Goal: Information Seeking & Learning: Learn about a topic

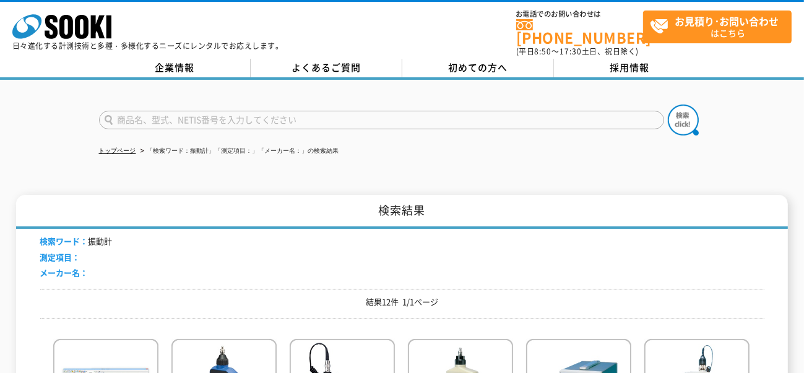
click at [274, 111] on input "text" at bounding box center [381, 120] width 565 height 19
type input "風量ケイ"
click at [668, 105] on button at bounding box center [683, 120] width 31 height 31
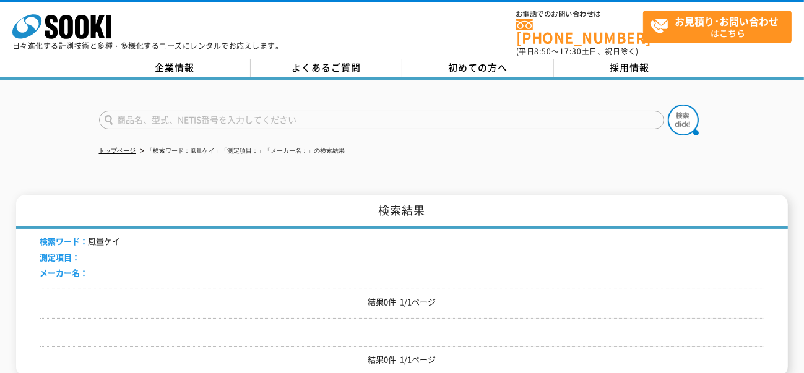
click at [274, 111] on input "text" at bounding box center [381, 120] width 565 height 19
type input "ふ"
type input "風量計"
click at [668, 105] on button at bounding box center [683, 120] width 31 height 31
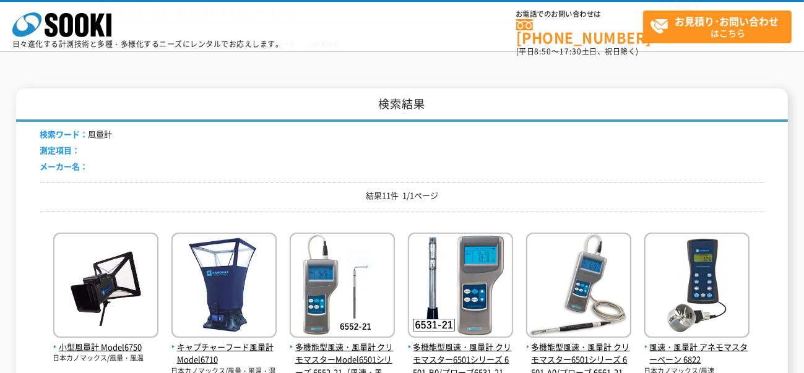
scroll to position [198, 0]
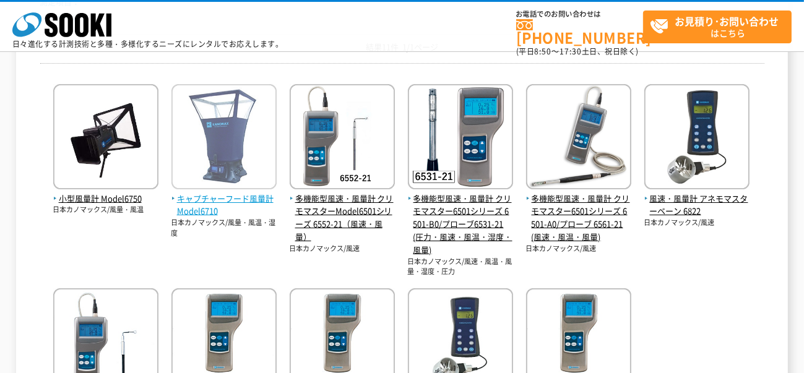
click at [242, 151] on img at bounding box center [224, 138] width 105 height 108
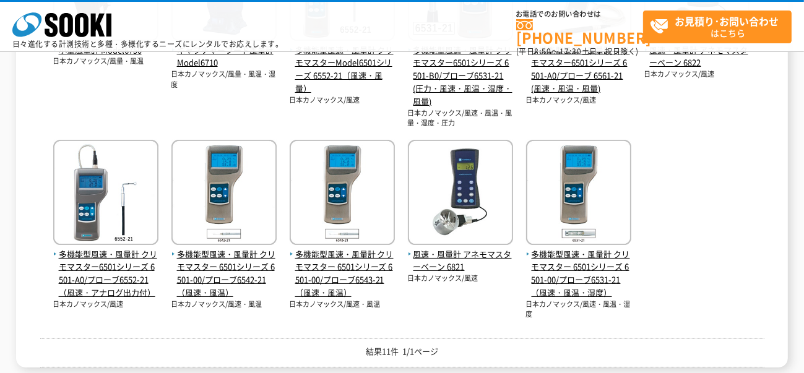
scroll to position [149, 0]
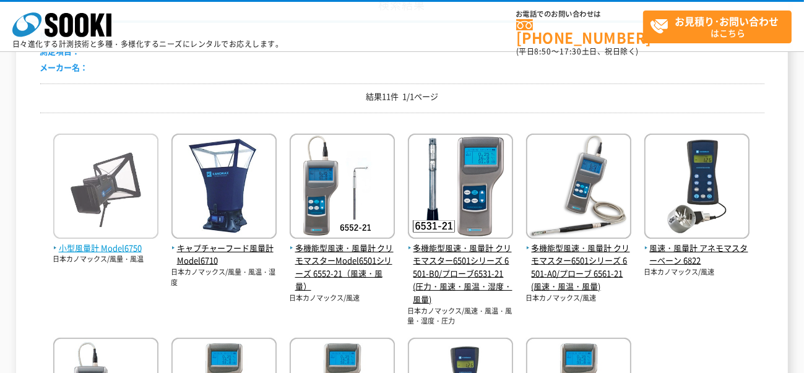
click at [97, 175] on img at bounding box center [105, 188] width 105 height 108
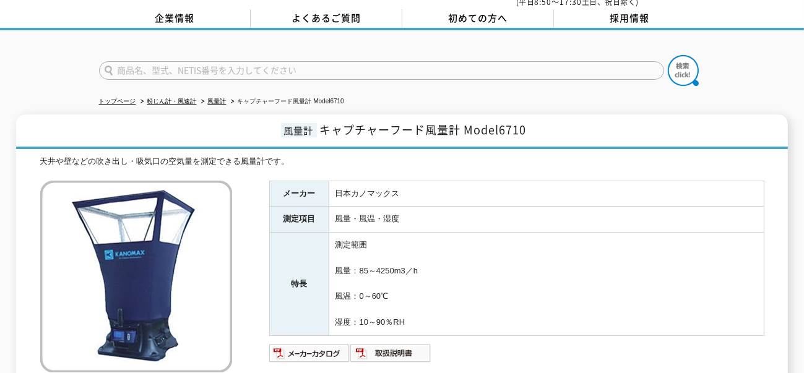
scroll to position [198, 0]
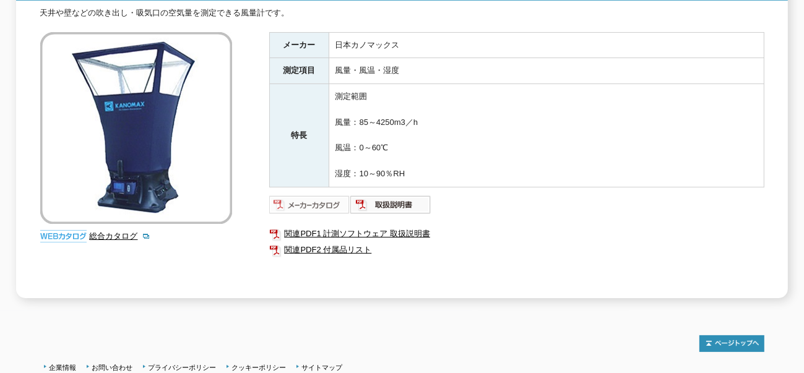
click at [319, 200] on img at bounding box center [309, 205] width 81 height 20
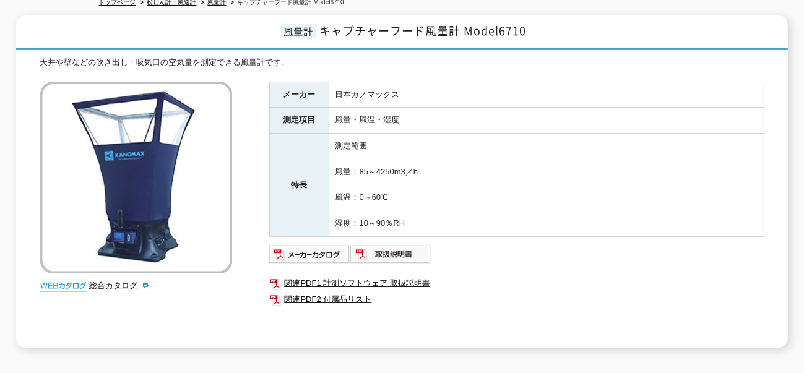
scroll to position [0, 0]
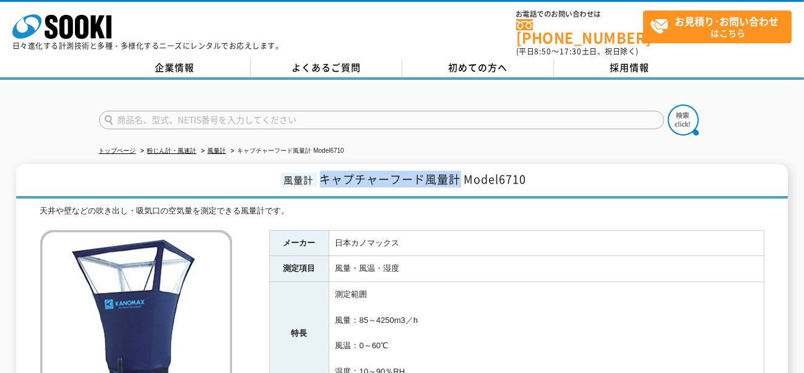
drag, startPoint x: 321, startPoint y: 173, endPoint x: 458, endPoint y: 170, distance: 136.3
click at [458, 171] on span "キャプチャーフード風量計 Model6710" at bounding box center [423, 179] width 207 height 17
copy span "キャプチャーフード風量計"
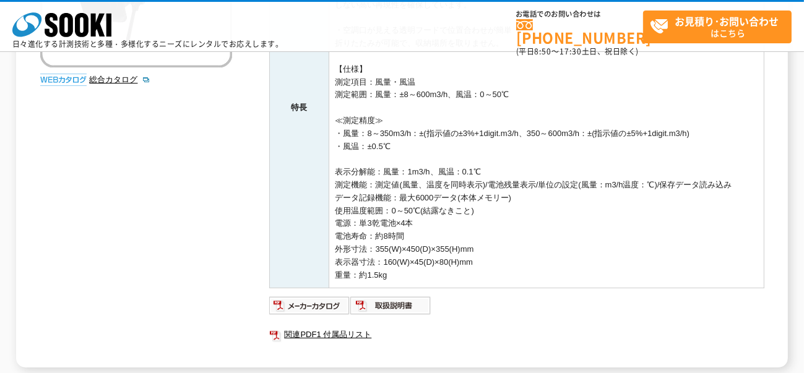
scroll to position [396, 0]
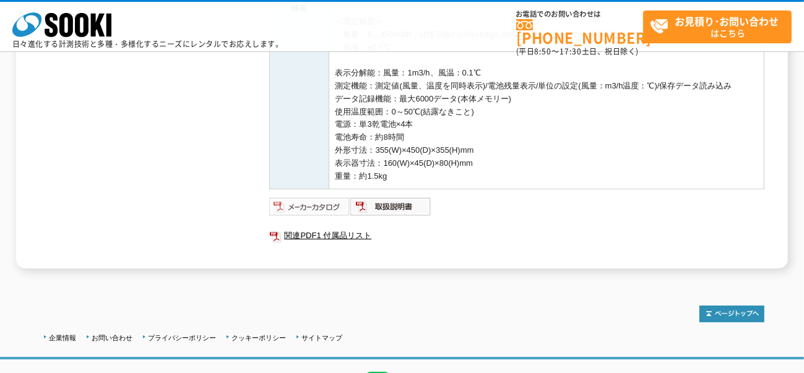
click at [331, 206] on img at bounding box center [309, 207] width 81 height 20
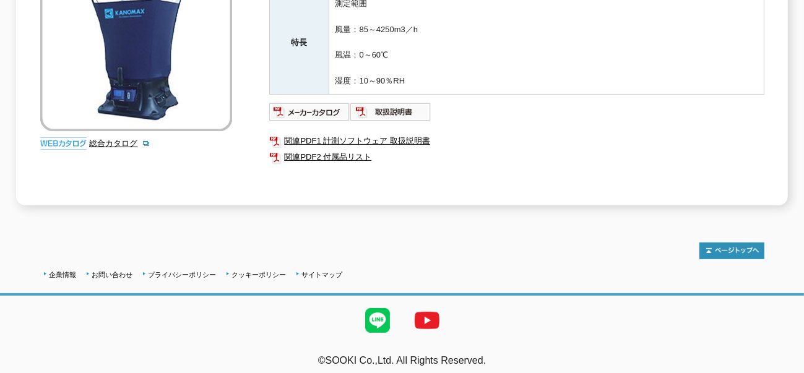
scroll to position [142, 0]
